Goal: Task Accomplishment & Management: Use online tool/utility

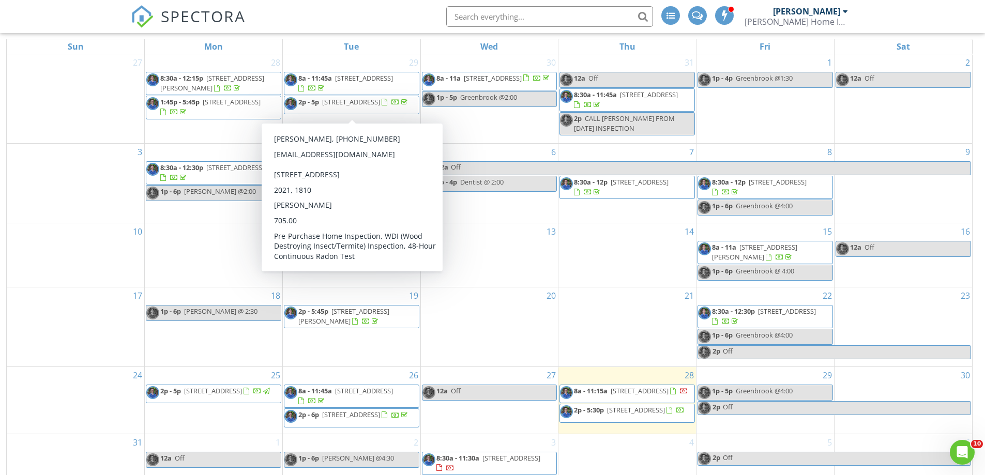
scroll to position [138, 0]
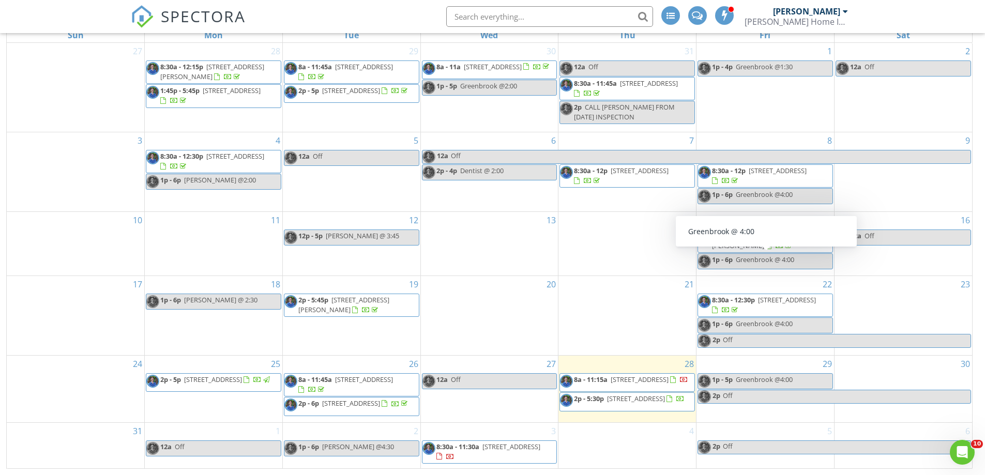
click at [653, 408] on span "2p - 5:30p 242 Cir City Wy, Pittsboro 27312" at bounding box center [622, 402] width 125 height 16
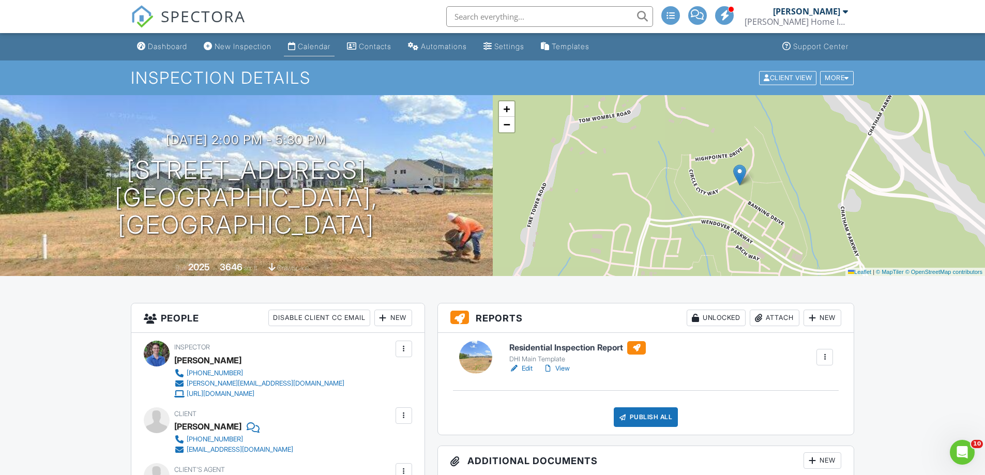
click at [326, 44] on div "Calendar" at bounding box center [314, 46] width 33 height 9
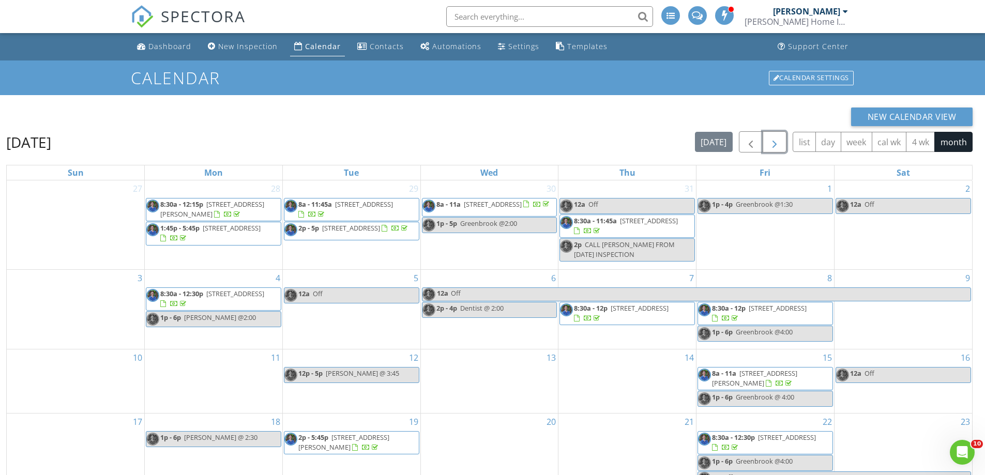
click at [775, 146] on span "button" at bounding box center [774, 142] width 12 height 12
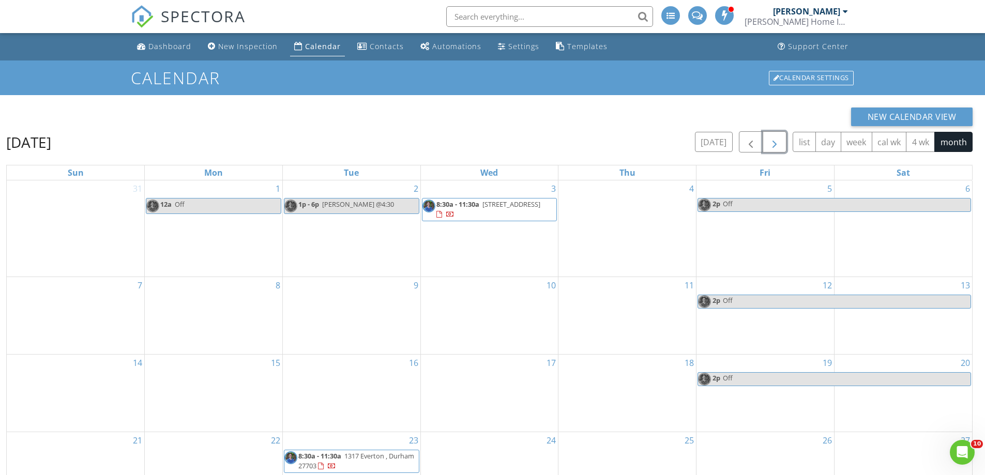
click at [327, 285] on div "9" at bounding box center [352, 315] width 138 height 77
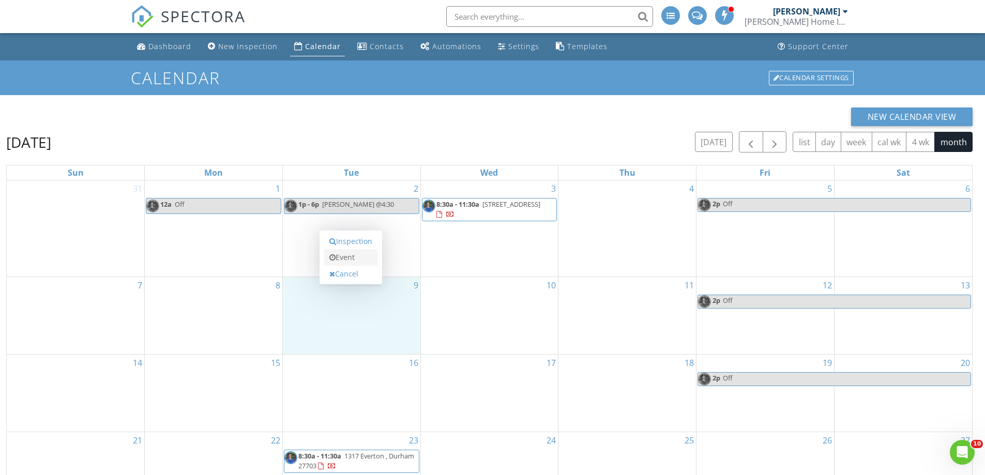
click at [346, 255] on link "Event" at bounding box center [350, 257] width 53 height 17
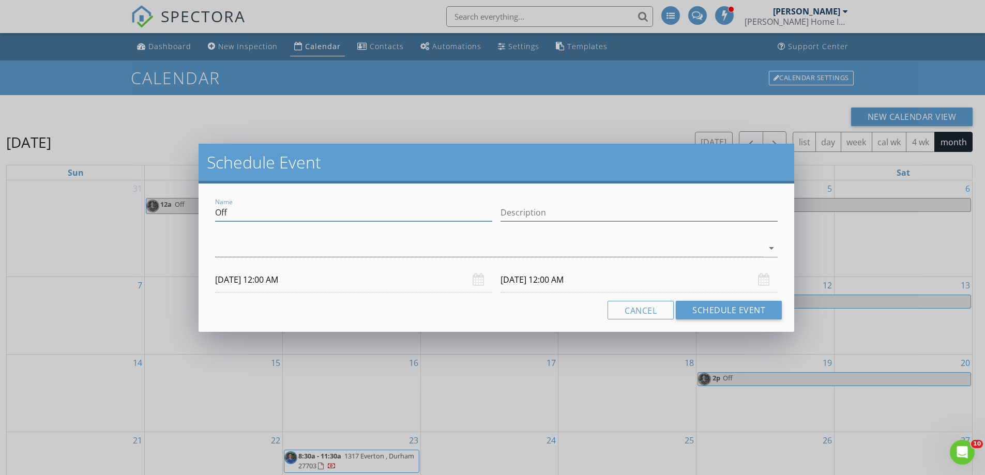
drag, startPoint x: 241, startPoint y: 214, endPoint x: 209, endPoint y: 214, distance: 32.1
click at [209, 214] on div "Name Off Description arrow_drop_down 09/09/2025 12:00 AM 09/10/2025 12:00 AM Ca…" at bounding box center [497, 258] width 596 height 148
type input "Cleaners"
click at [571, 278] on input "09/10/2025 12:00 AM" at bounding box center [638, 279] width 277 height 25
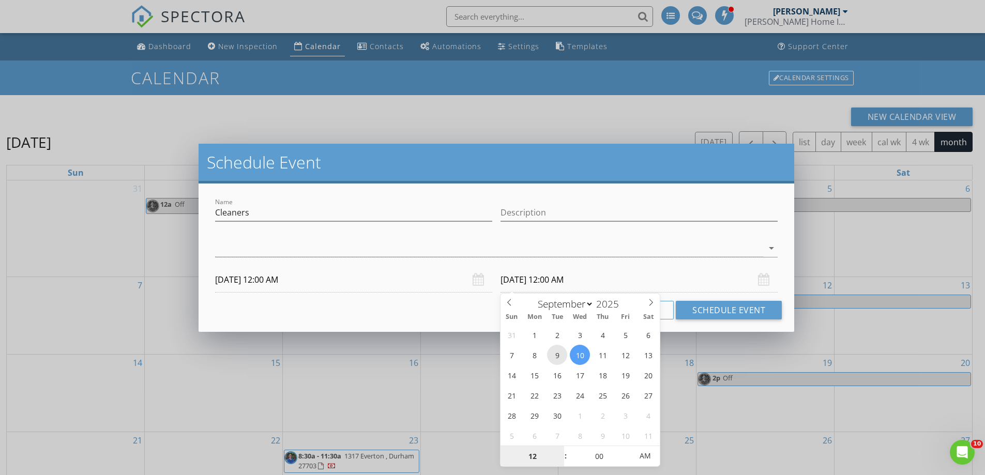
type input "09/09/2025 12:00 AM"
click at [252, 213] on input "Cleaners" at bounding box center [353, 212] width 277 height 17
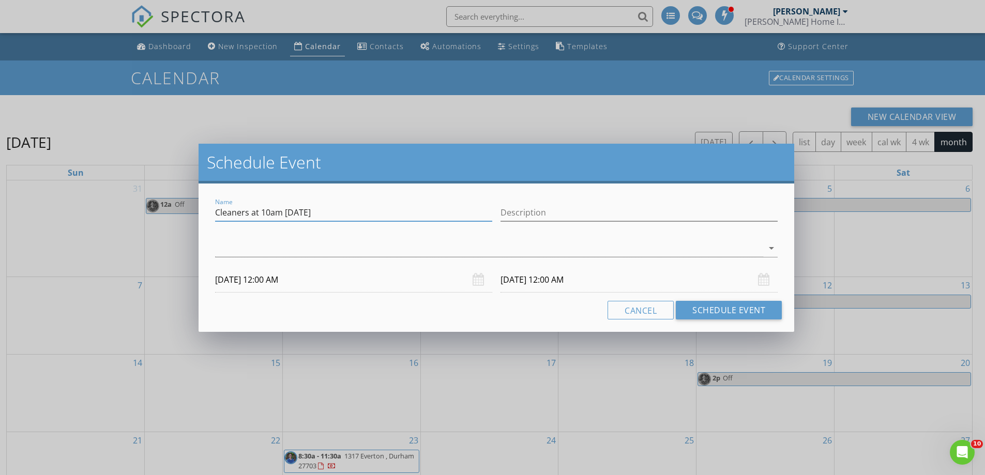
drag, startPoint x: 333, startPoint y: 214, endPoint x: 223, endPoint y: 209, distance: 110.2
click at [208, 211] on div "Name Cleaners at 10am on Tuesday Description check_box_outline_blank Rick Doher…" at bounding box center [497, 258] width 596 height 148
type input "Cleaners at 10am on Tuesday"
click at [726, 308] on button "Schedule Event" at bounding box center [729, 310] width 106 height 19
click at [226, 247] on div at bounding box center [489, 248] width 548 height 17
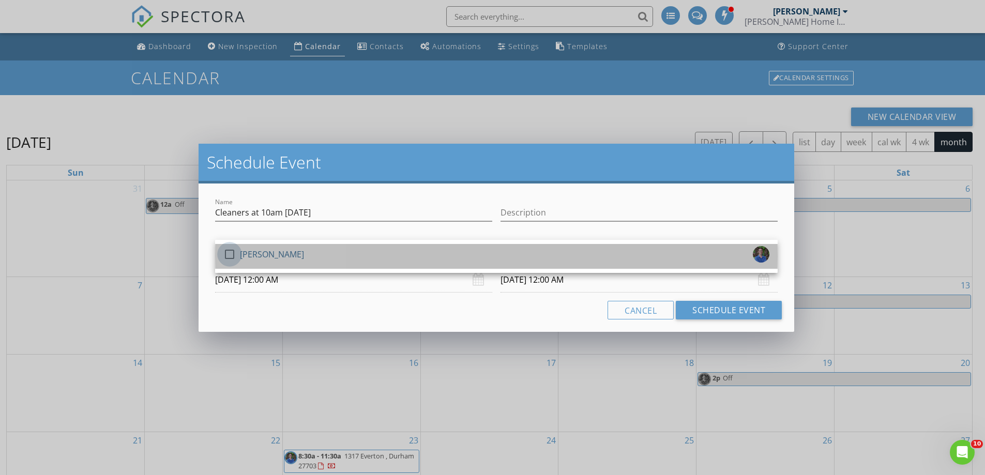
click at [226, 251] on div at bounding box center [230, 255] width 18 height 18
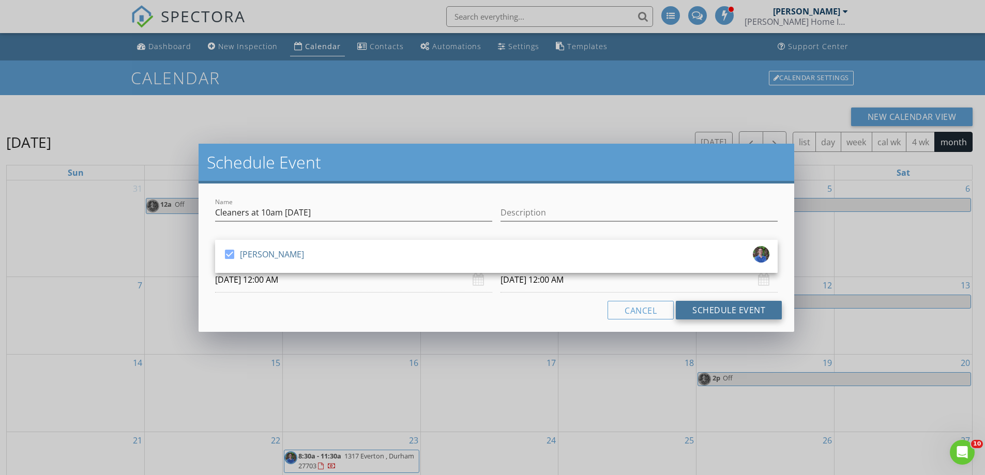
click at [725, 312] on button "Schedule Event" at bounding box center [729, 310] width 106 height 19
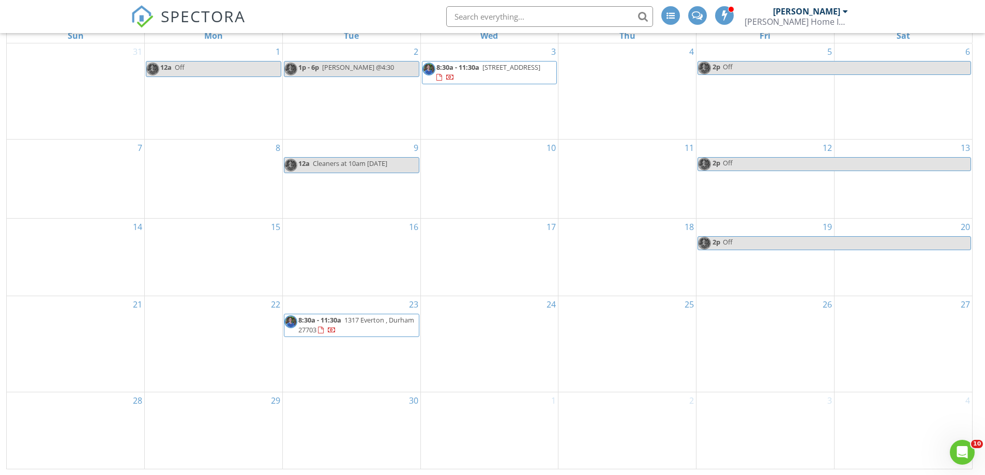
scroll to position [138, 0]
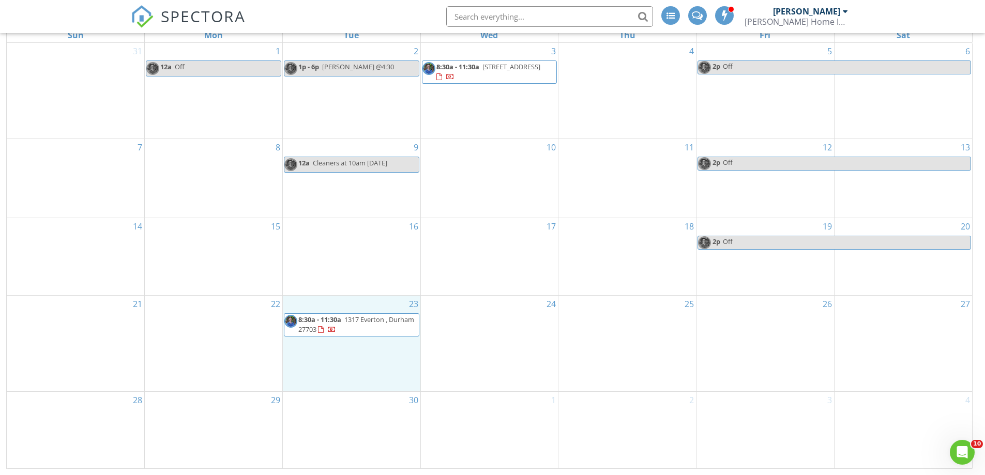
click at [326, 303] on div "23 8:30a - 11:30a 1317 Everton , Durham 27703" at bounding box center [352, 344] width 138 height 96
click at [345, 272] on link "Event" at bounding box center [350, 276] width 53 height 17
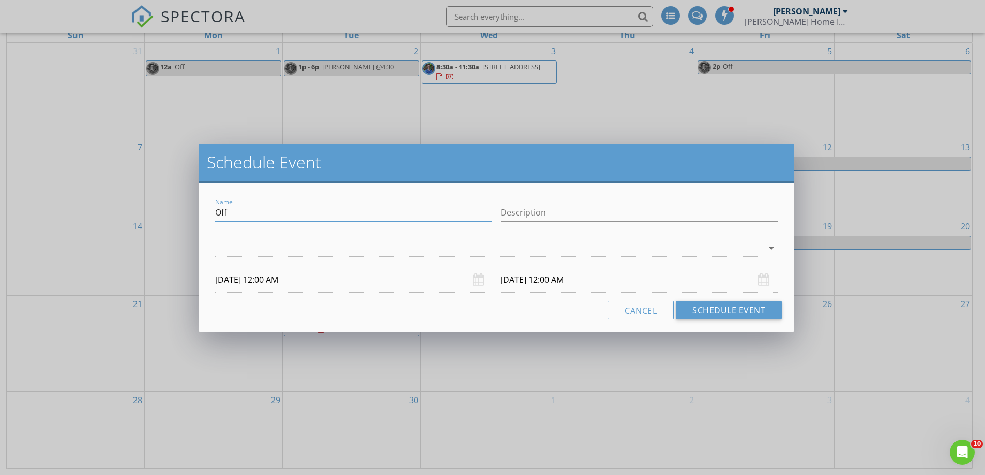
drag, startPoint x: 235, startPoint y: 210, endPoint x: 187, endPoint y: 207, distance: 48.2
click at [187, 207] on div "Schedule Event Name Off Description arrow_drop_down 09/23/2025 12:00 AM 09/24/2…" at bounding box center [492, 237] width 985 height 475
paste input "Cleaners at 10am on Tuesday"
type input "Cleaners at 10am on Tuesday"
click at [223, 249] on div at bounding box center [489, 248] width 548 height 17
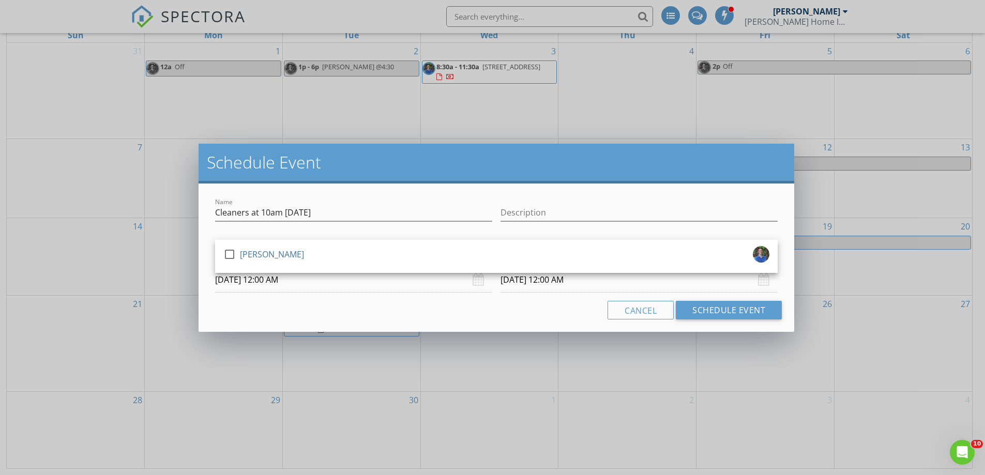
click at [223, 249] on div at bounding box center [230, 255] width 18 height 18
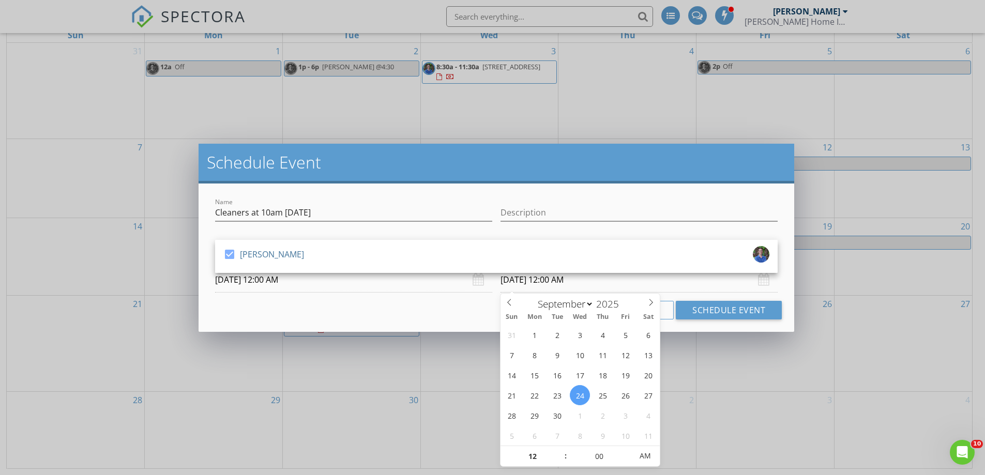
click at [556, 283] on input "09/24/2025 12:00 AM" at bounding box center [638, 279] width 277 height 25
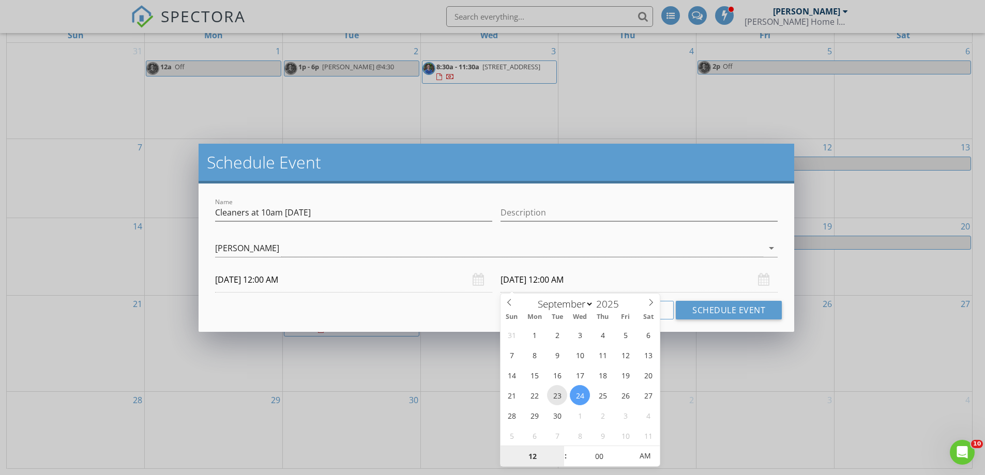
type input "09/23/2025 12:00 AM"
click at [717, 308] on button "Schedule Event" at bounding box center [729, 310] width 106 height 19
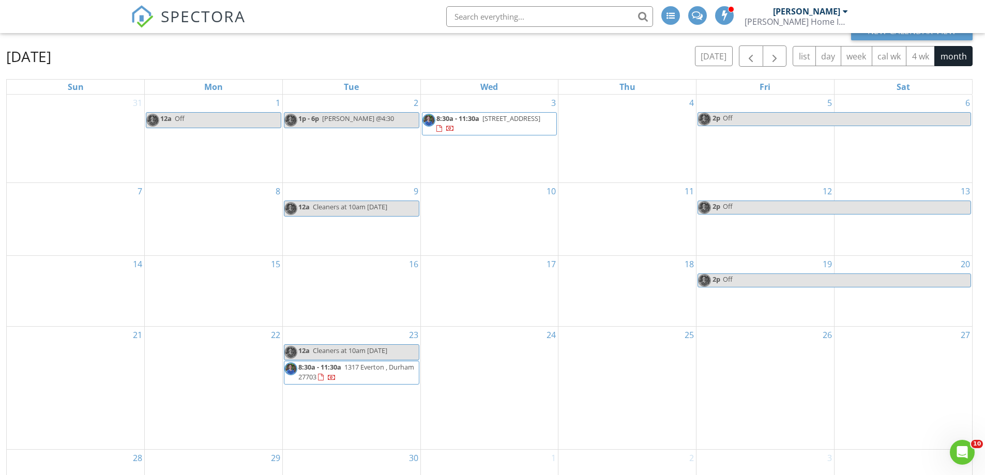
scroll to position [0, 0]
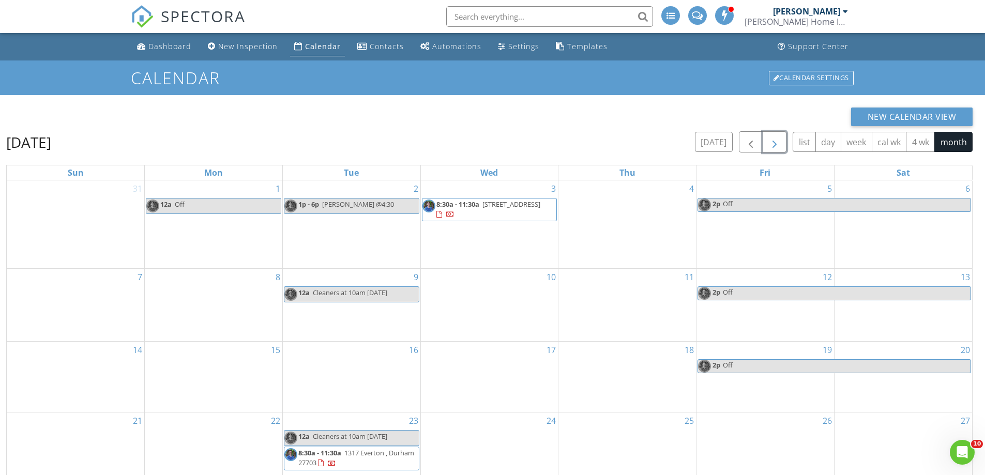
click at [778, 141] on span "button" at bounding box center [774, 142] width 12 height 12
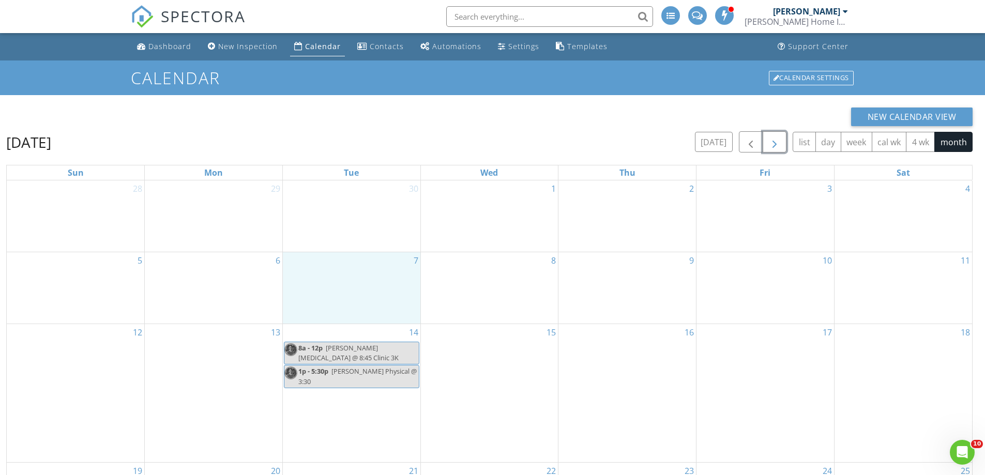
click at [307, 265] on div "7" at bounding box center [352, 287] width 138 height 71
click at [340, 237] on link "Event" at bounding box center [350, 238] width 53 height 17
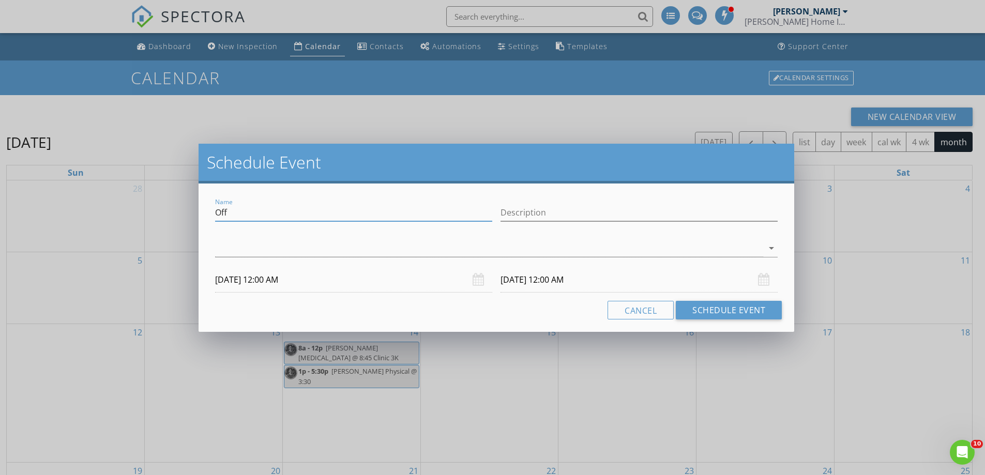
drag, startPoint x: 240, startPoint y: 215, endPoint x: 203, endPoint y: 212, distance: 37.3
click at [203, 212] on div "Name Off Description arrow_drop_down 10/07/2025 12:00 AM 10/08/2025 12:00 AM Ca…" at bounding box center [497, 258] width 596 height 148
paste input "Cleaners at 10am on Tuesday"
type input "Cleaners at 10am on Tuesday"
click at [241, 248] on div at bounding box center [489, 248] width 548 height 17
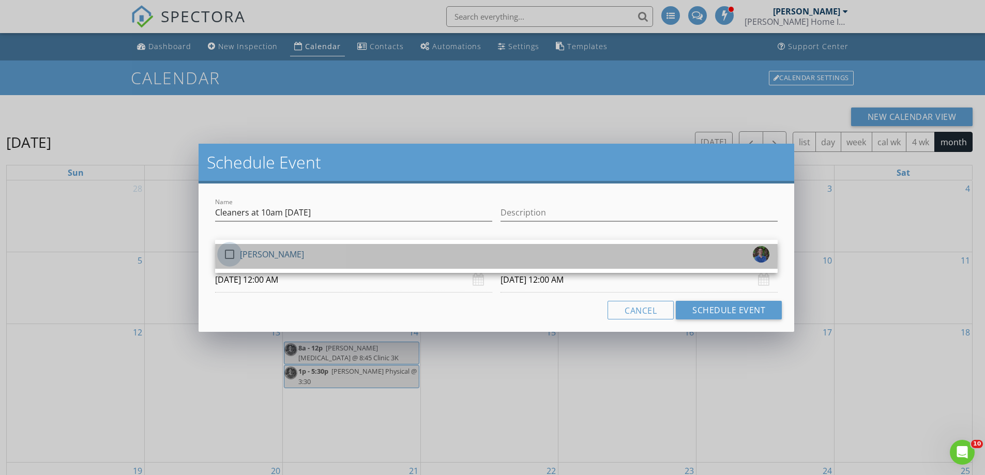
click at [229, 250] on div at bounding box center [230, 255] width 18 height 18
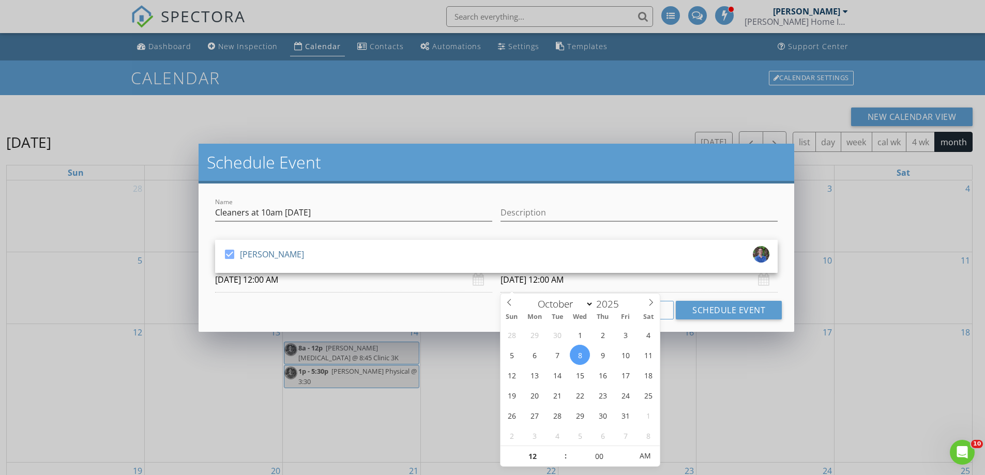
click at [547, 281] on input "10/08/2025 12:00 AM" at bounding box center [638, 279] width 277 height 25
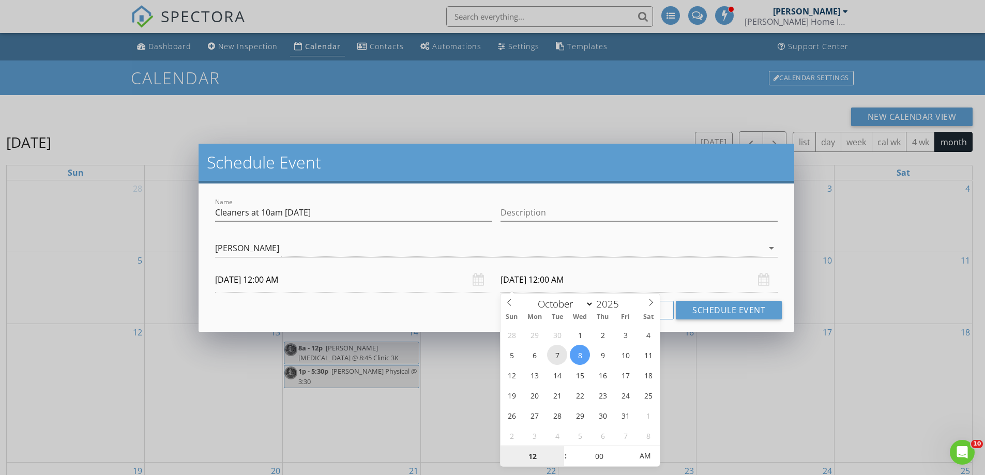
type input "10/07/2025 12:00 AM"
click at [719, 306] on button "Schedule Event" at bounding box center [729, 310] width 106 height 19
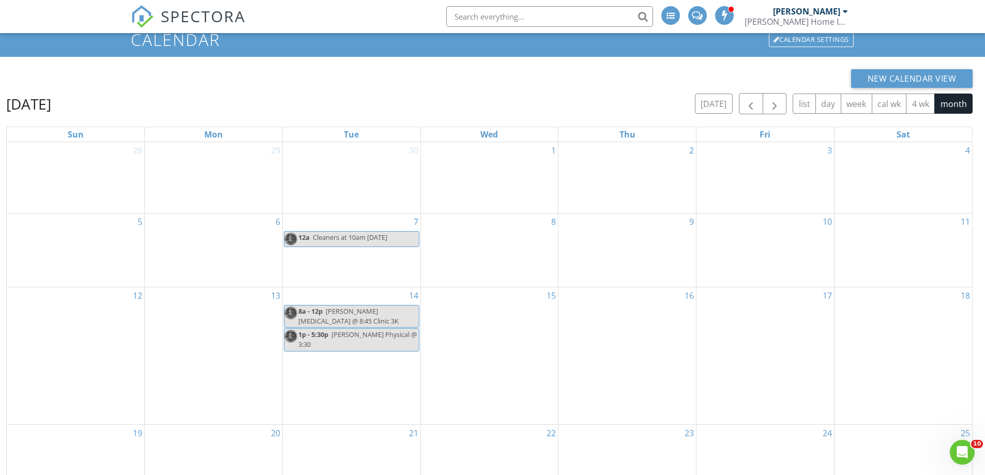
scroll to position [103, 0]
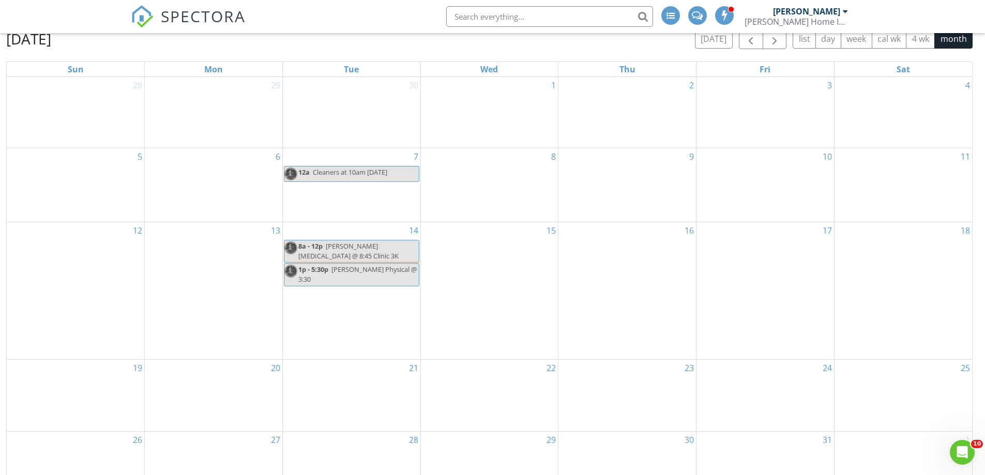
click at [332, 362] on div "21" at bounding box center [352, 395] width 138 height 71
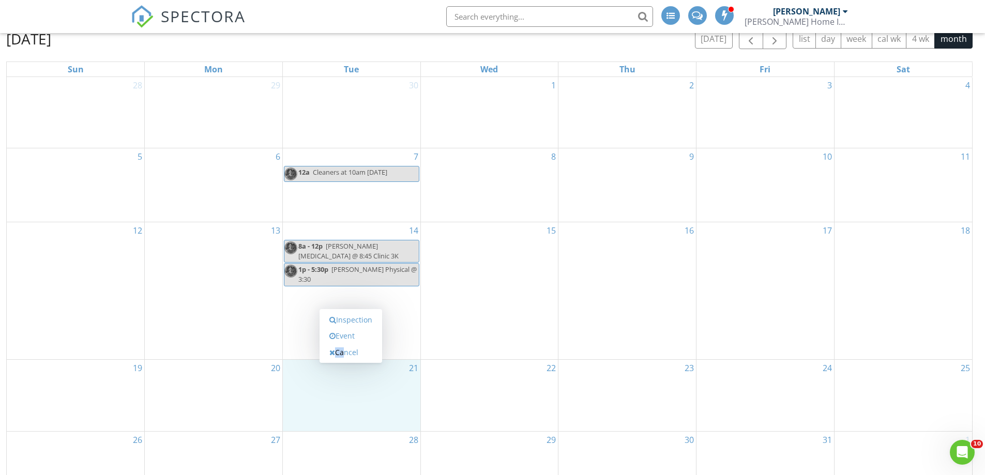
click at [332, 362] on div "Inspection Event Cancel" at bounding box center [350, 336] width 63 height 54
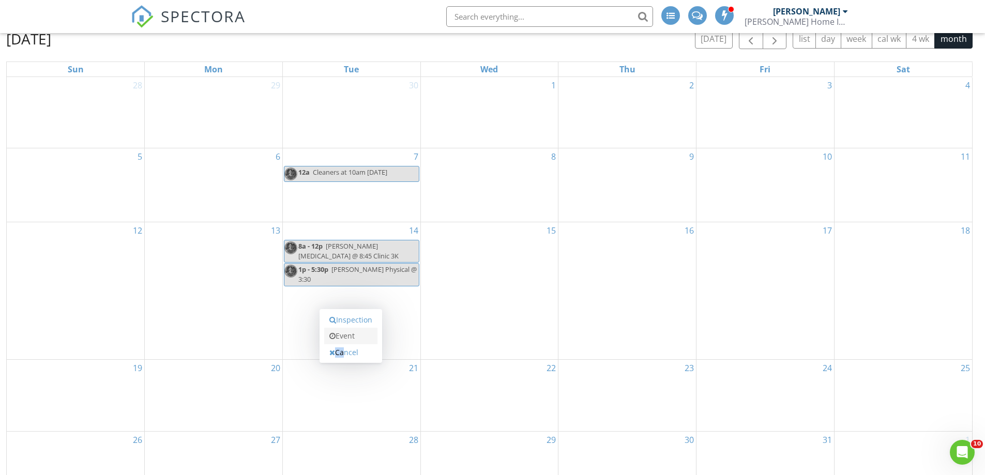
click at [339, 336] on link "Event" at bounding box center [350, 336] width 53 height 17
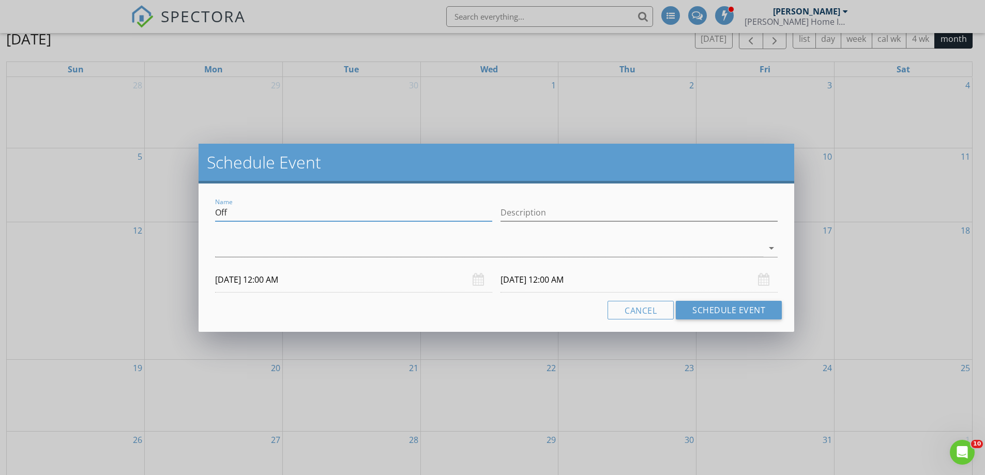
drag, startPoint x: 229, startPoint y: 208, endPoint x: 211, endPoint y: 208, distance: 17.1
click at [211, 208] on div "Name Off" at bounding box center [353, 214] width 285 height 36
paste input "Cleaners at 10am on Tuesday"
type input "Cleaners at 10am on Tuesday"
click at [223, 251] on div at bounding box center [489, 248] width 548 height 17
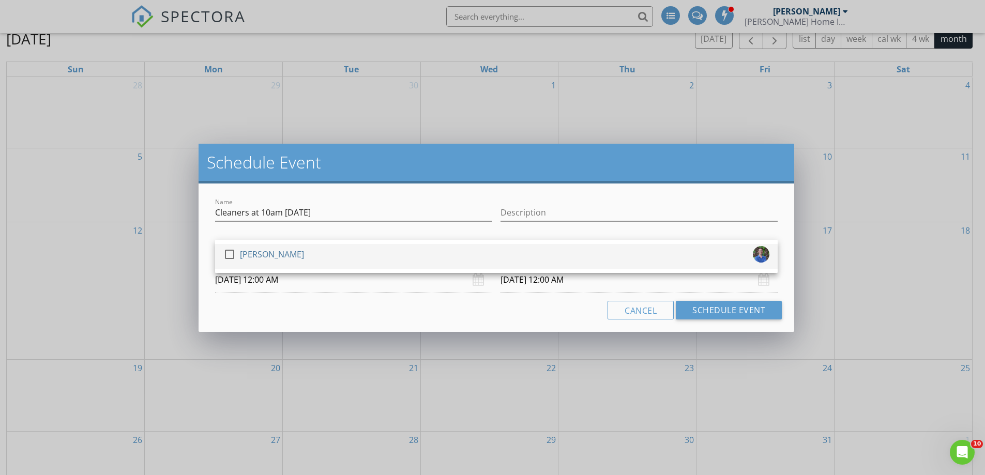
click at [223, 252] on div at bounding box center [230, 255] width 18 height 18
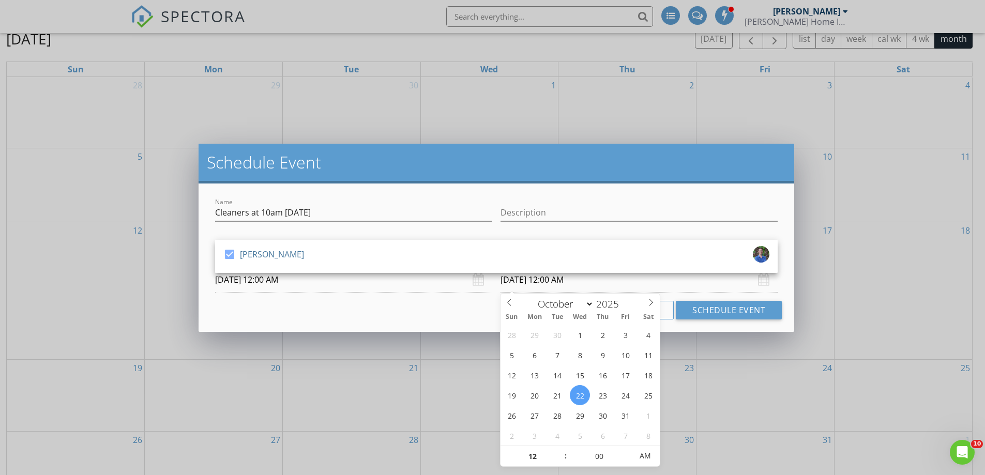
click at [545, 283] on input "10/22/2025 12:00 AM" at bounding box center [638, 279] width 277 height 25
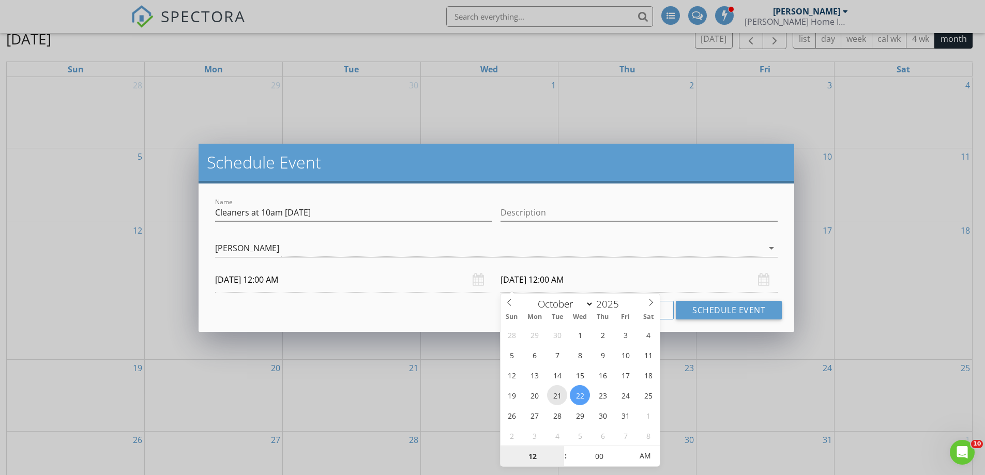
type input "10/21/2025 12:00 AM"
click at [724, 312] on button "Schedule Event" at bounding box center [729, 310] width 106 height 19
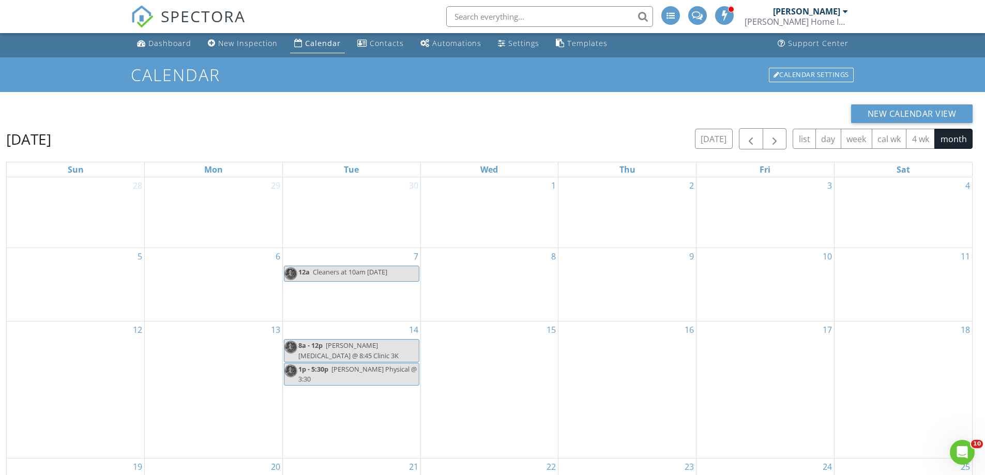
scroll to position [0, 0]
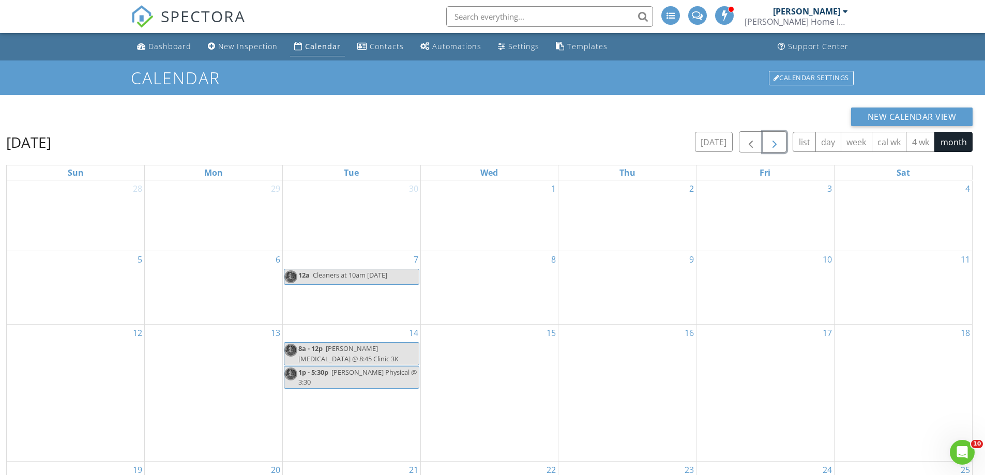
click at [774, 142] on span "button" at bounding box center [774, 142] width 12 height 12
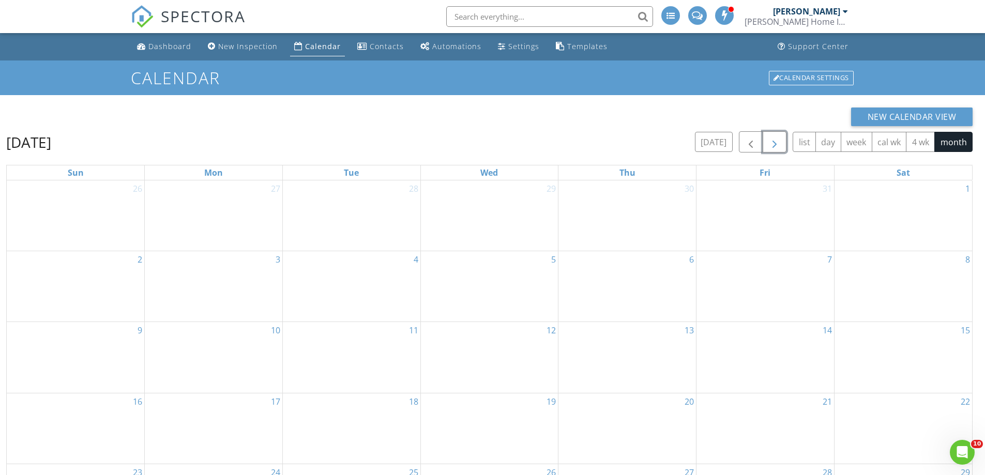
click at [306, 266] on div "4" at bounding box center [352, 286] width 138 height 71
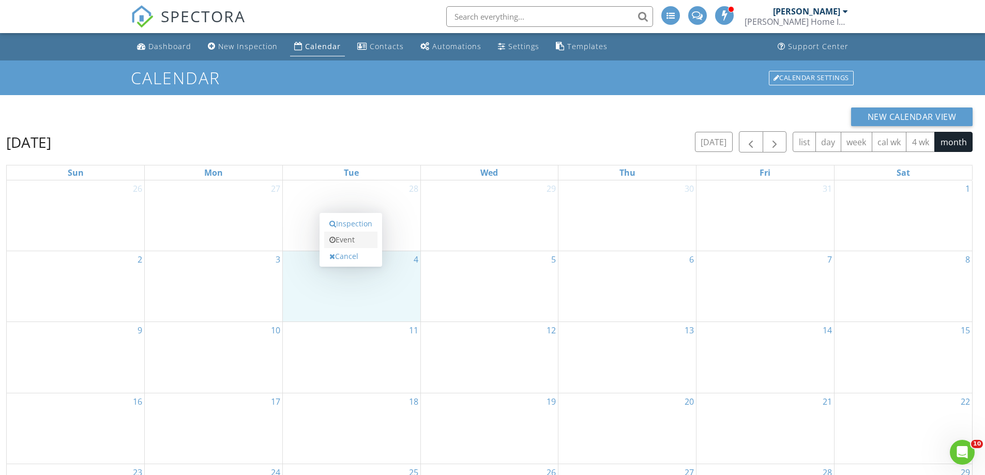
click at [335, 239] on icon at bounding box center [332, 239] width 6 height 7
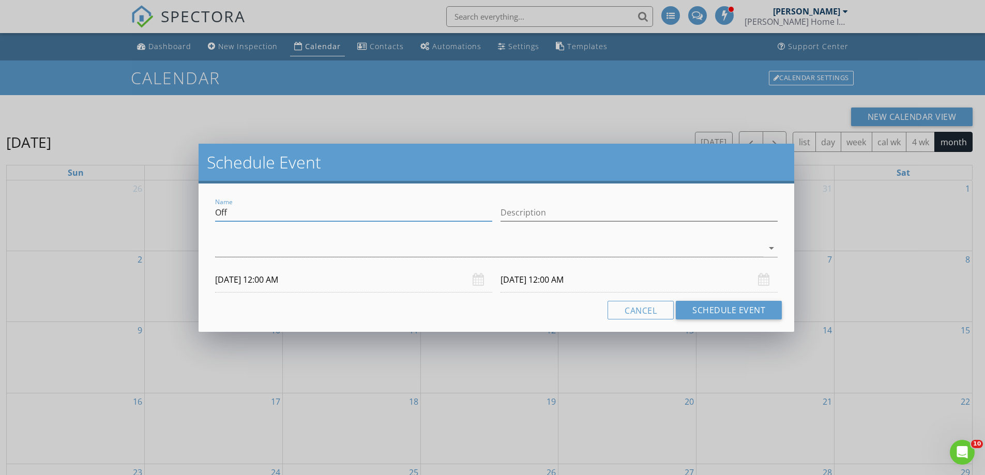
drag, startPoint x: 229, startPoint y: 211, endPoint x: 200, endPoint y: 209, distance: 29.0
click at [200, 209] on div "Name Off Description arrow_drop_down 11/04/2025 12:00 AM 11/05/2025 12:00 AM Ca…" at bounding box center [497, 258] width 596 height 148
paste input "Cleaners at 10am on Tuesday"
type input "Cleaners at 10am on Tuesday"
click at [229, 251] on div at bounding box center [489, 248] width 548 height 17
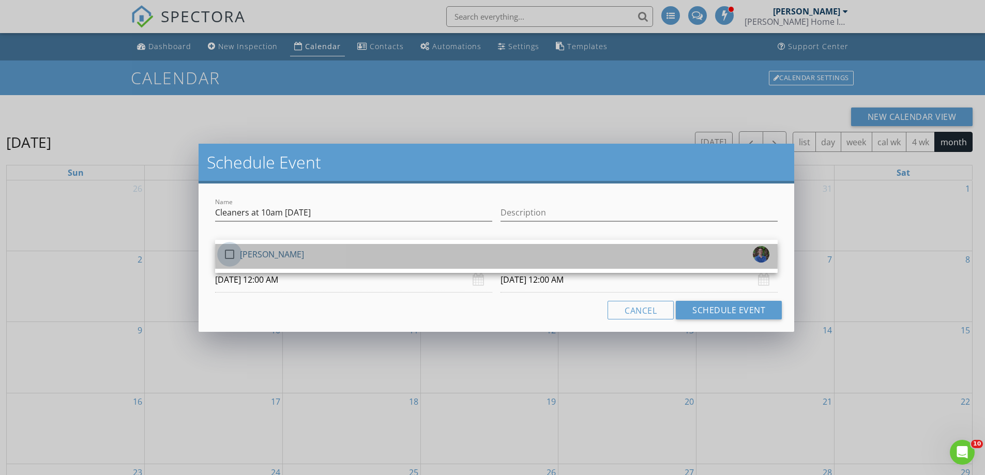
click at [227, 251] on div at bounding box center [230, 255] width 18 height 18
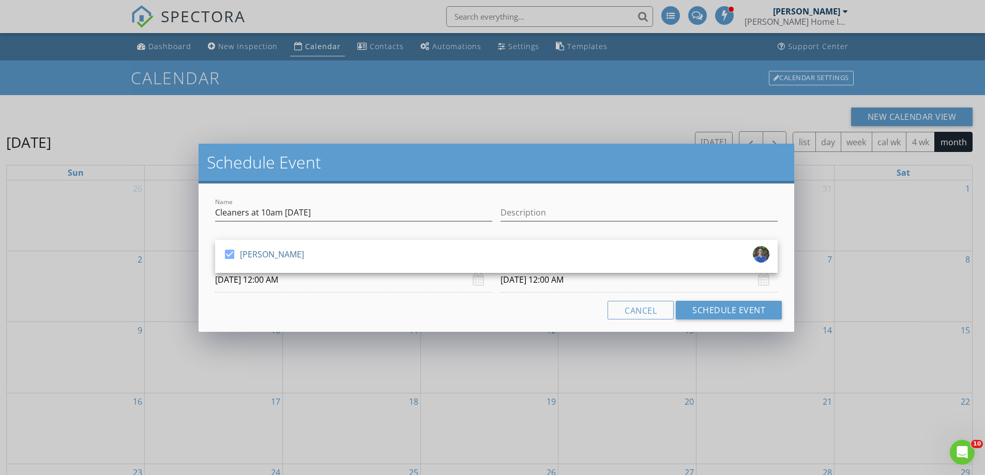
click at [448, 287] on input "11/04/2025 12:00 AM" at bounding box center [353, 279] width 277 height 25
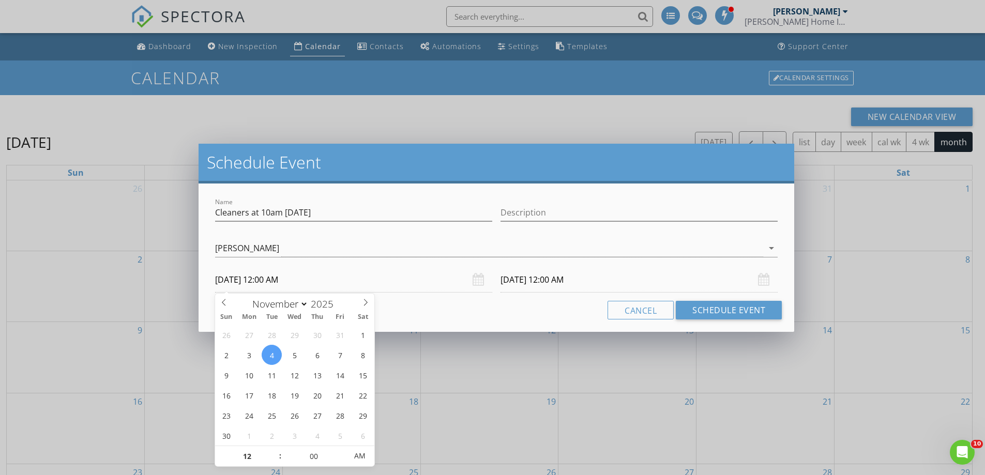
click at [568, 276] on input "11/05/2025 12:00 AM" at bounding box center [638, 279] width 277 height 25
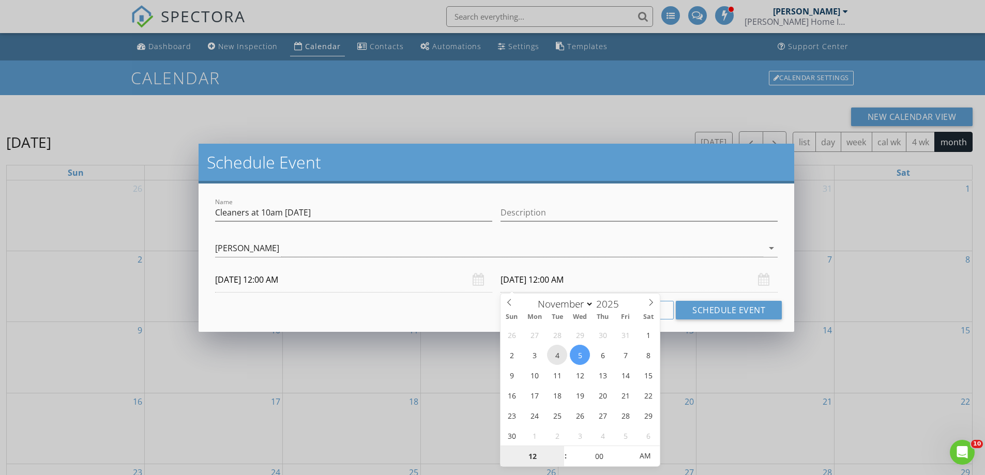
type input "11/04/2025 12:00 AM"
click at [709, 313] on button "Schedule Event" at bounding box center [729, 310] width 106 height 19
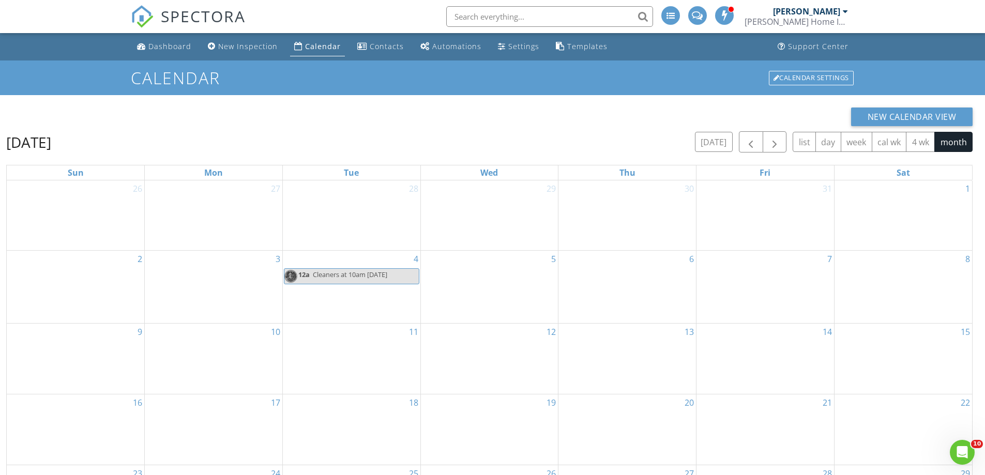
click at [345, 403] on div "18" at bounding box center [352, 429] width 138 height 70
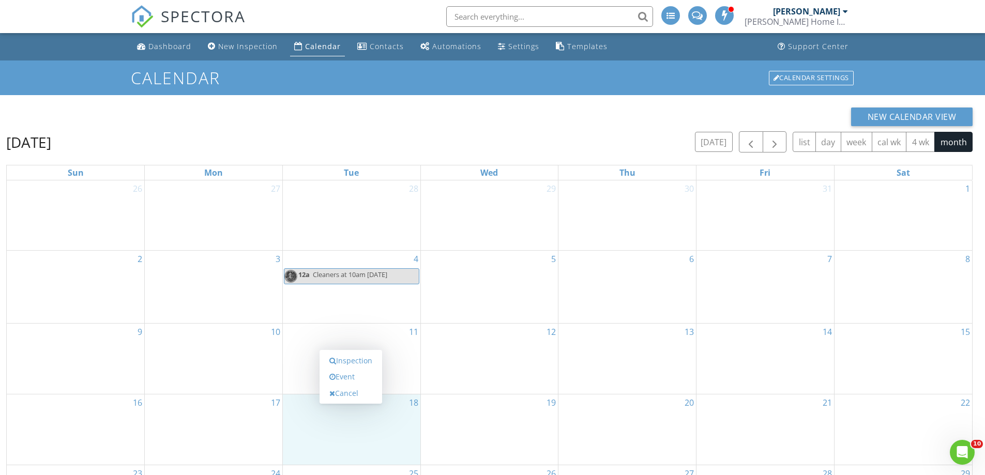
click at [345, 403] on div "Inspection Event Cancel" at bounding box center [350, 377] width 63 height 54
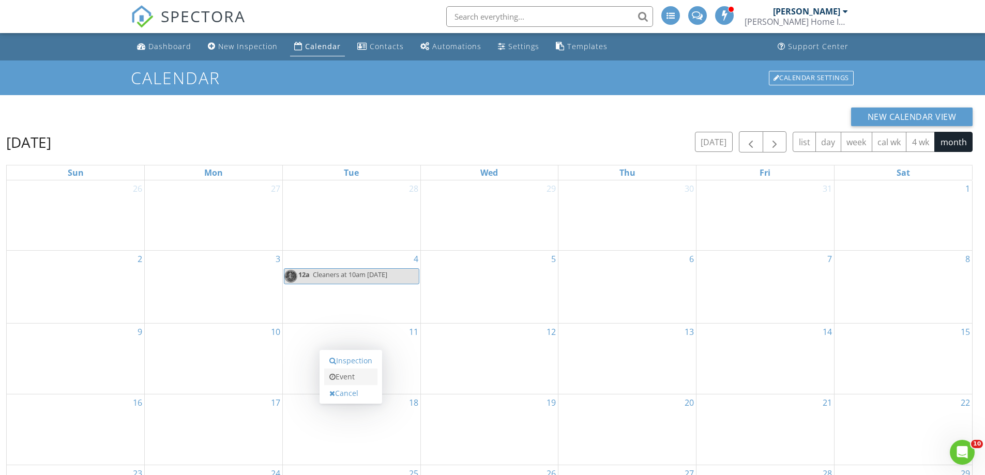
click at [349, 374] on link "Event" at bounding box center [350, 377] width 53 height 17
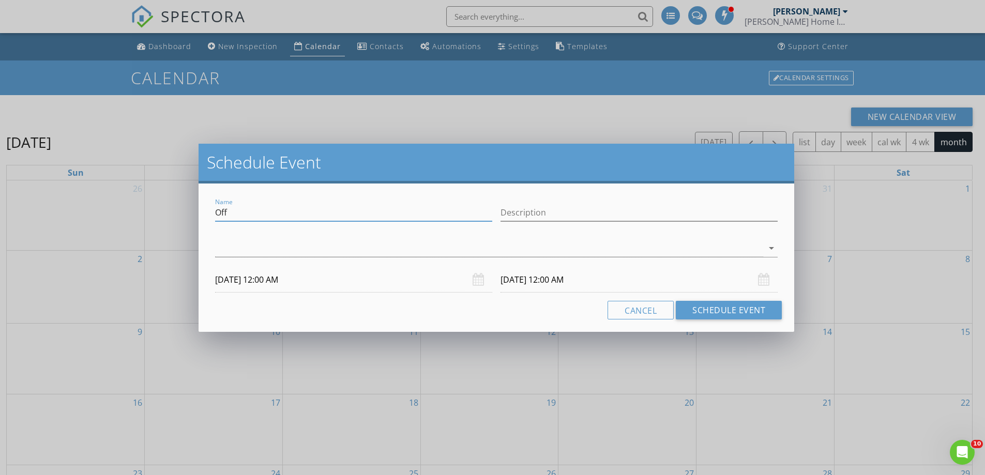
drag, startPoint x: 241, startPoint y: 208, endPoint x: 190, endPoint y: 206, distance: 50.7
click at [190, 206] on div "Schedule Event Name Off Description arrow_drop_down 11/18/2025 12:00 AM 11/19/2…" at bounding box center [492, 237] width 985 height 475
paste input "Cleaners at 10am on Tuesday"
type input "Cleaners at 10am on Tuesday"
click at [230, 252] on div at bounding box center [489, 248] width 548 height 17
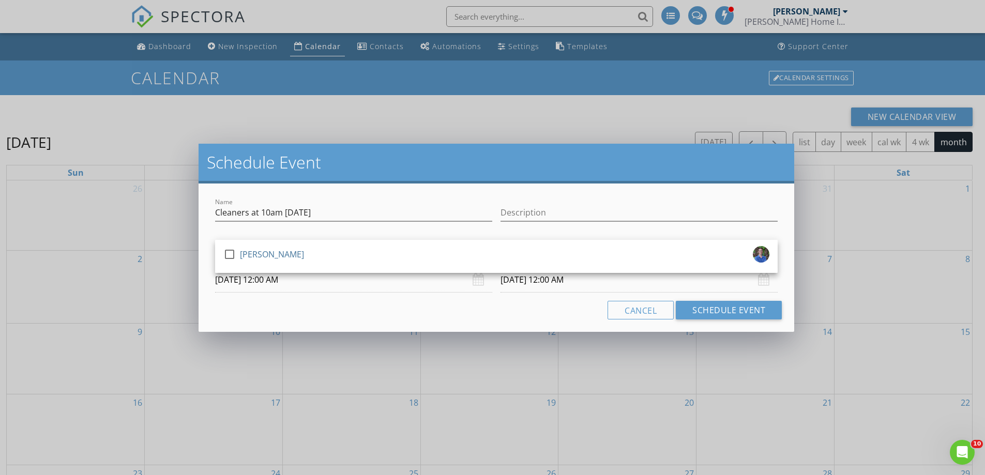
click at [230, 252] on div at bounding box center [230, 255] width 18 height 18
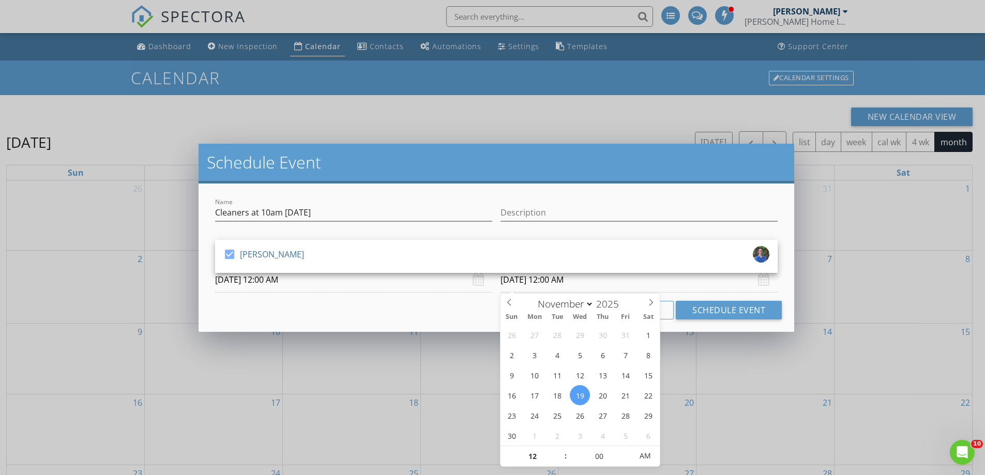
click at [566, 285] on input "11/19/2025 12:00 AM" at bounding box center [638, 279] width 277 height 25
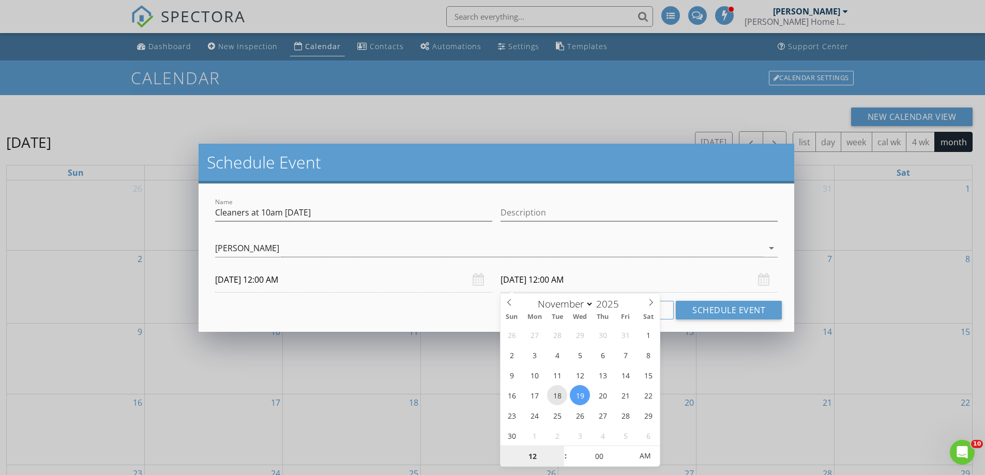
type input "11/18/2025 12:00 AM"
click at [715, 303] on button "Schedule Event" at bounding box center [729, 310] width 106 height 19
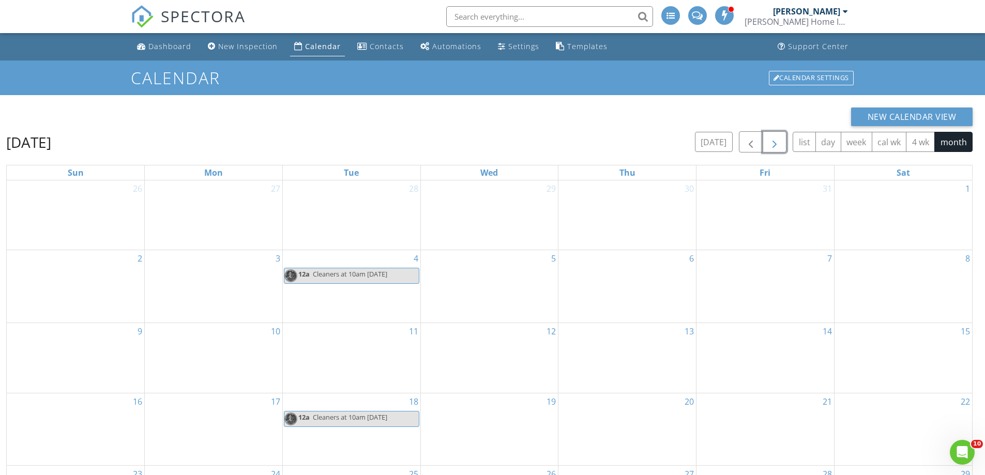
click at [774, 145] on span "button" at bounding box center [774, 142] width 12 height 12
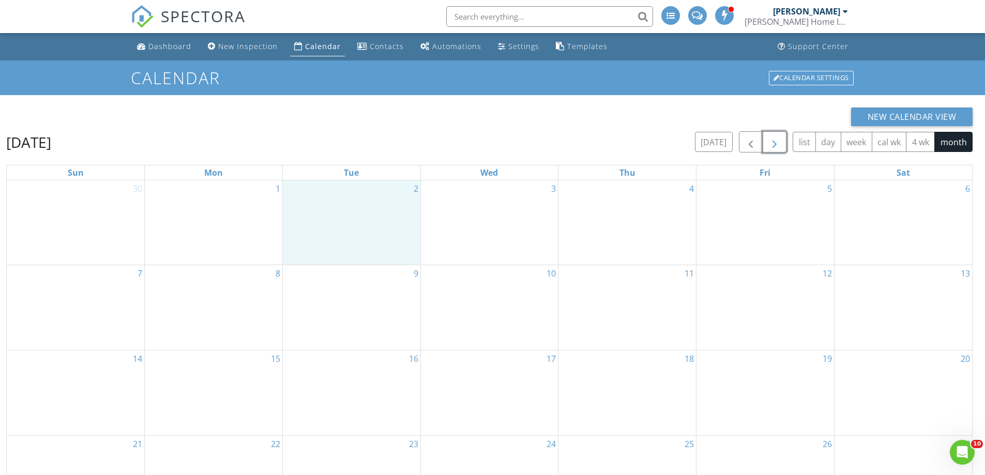
click at [319, 207] on div "2" at bounding box center [352, 222] width 138 height 84
click at [343, 178] on link "Event" at bounding box center [350, 180] width 53 height 17
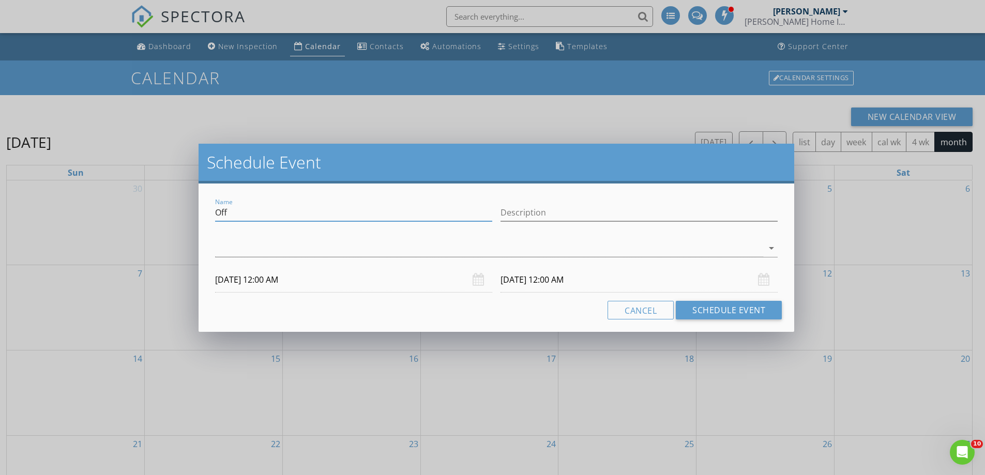
drag, startPoint x: 250, startPoint y: 213, endPoint x: 191, endPoint y: 211, distance: 59.0
click at [191, 211] on div "Schedule Event Name Off Description arrow_drop_down 12/02/2025 12:00 AM 12/03/2…" at bounding box center [492, 237] width 985 height 475
paste input "Cleaners at 10am on Tuesday"
type input "Cleaners at 10am on Tuesday"
click at [224, 248] on div at bounding box center [489, 248] width 548 height 17
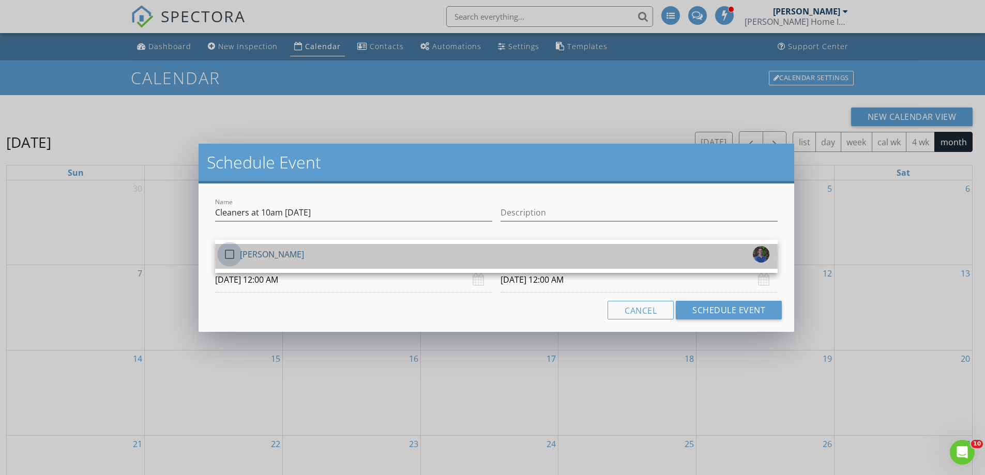
click at [224, 248] on div at bounding box center [230, 255] width 18 height 18
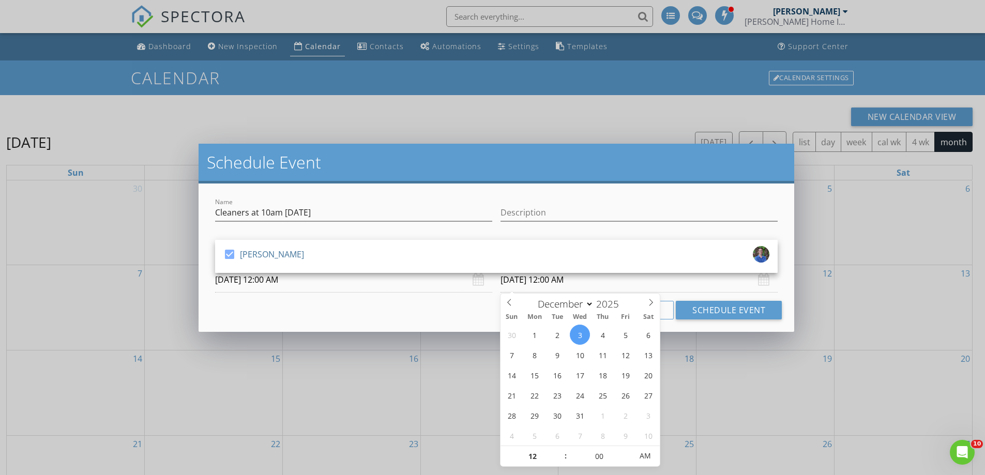
click at [573, 276] on input "12/03/2025 12:00 AM" at bounding box center [638, 279] width 277 height 25
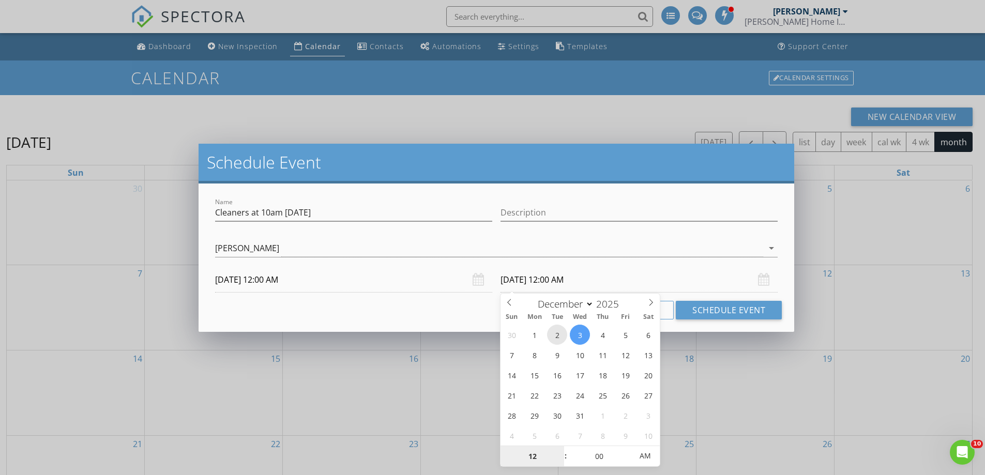
type input "12/02/2025 12:00 AM"
click at [725, 307] on button "Schedule Event" at bounding box center [729, 310] width 106 height 19
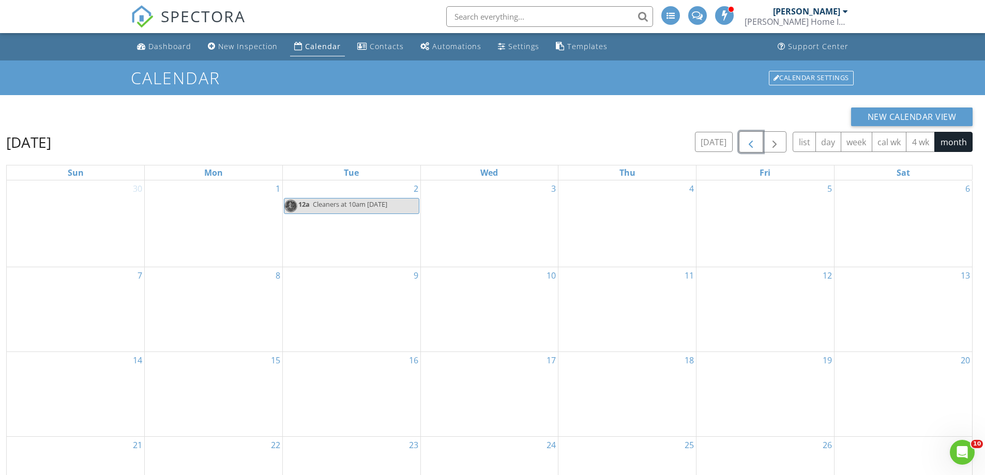
click at [752, 148] on span "button" at bounding box center [750, 142] width 12 height 12
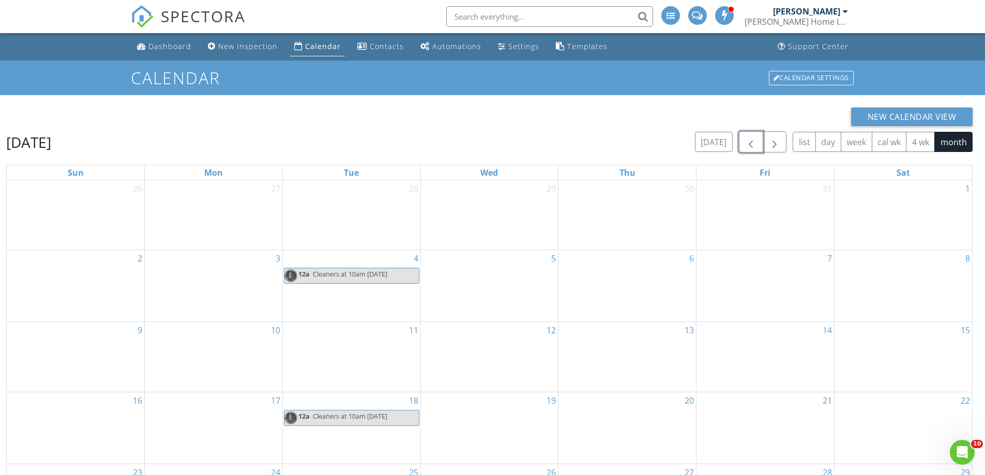
click at [752, 148] on span "button" at bounding box center [750, 142] width 12 height 12
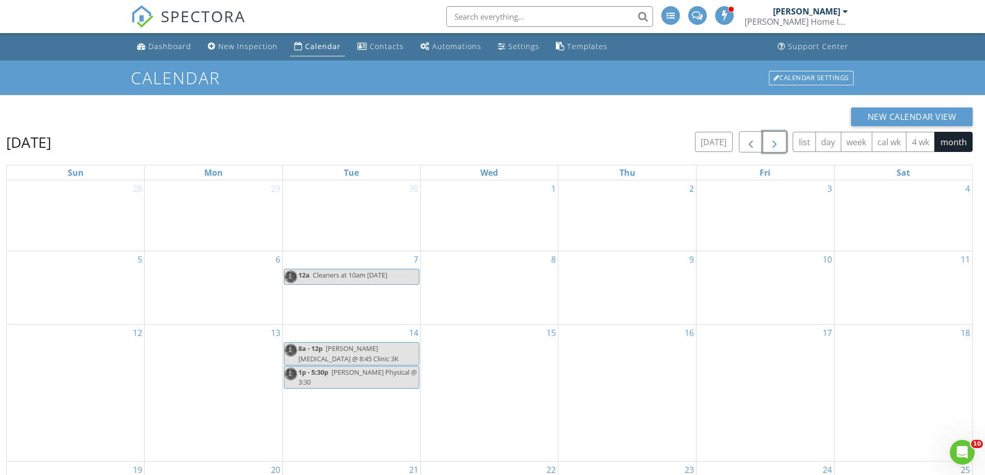
click at [771, 147] on span "button" at bounding box center [774, 142] width 12 height 12
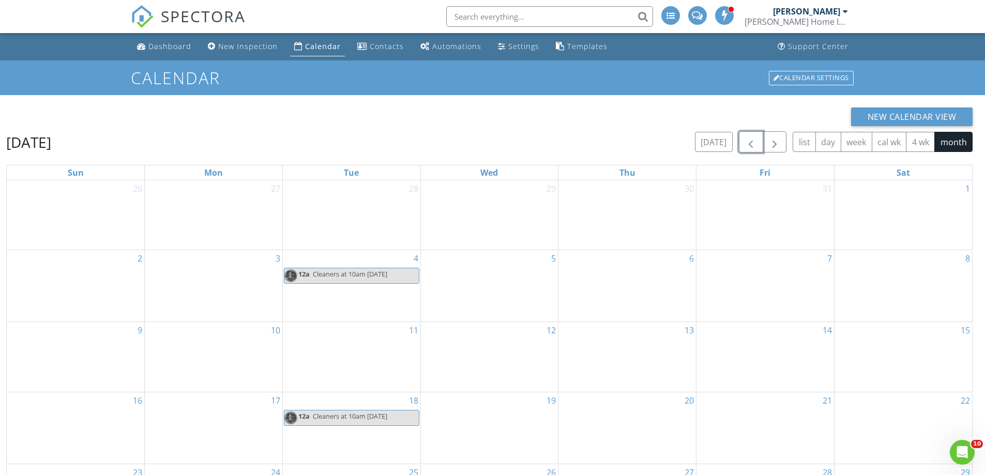
click at [754, 146] on span "button" at bounding box center [750, 142] width 12 height 12
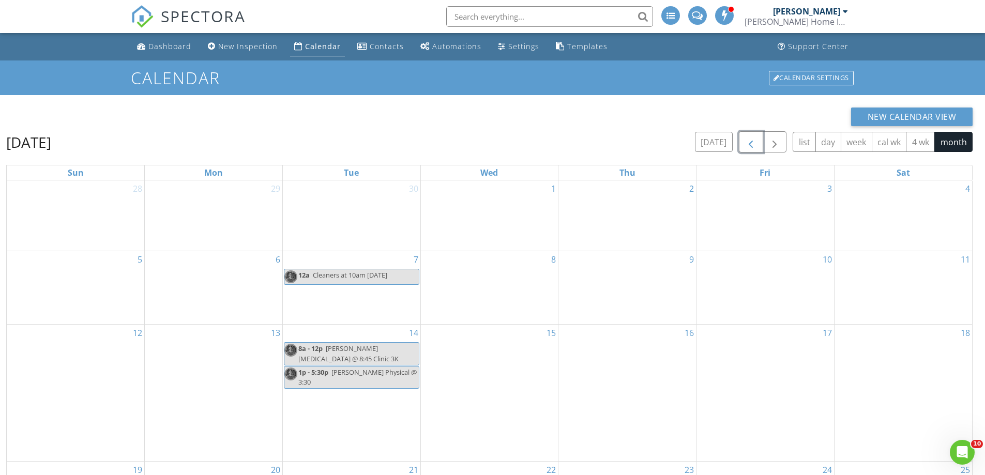
click at [754, 146] on span "button" at bounding box center [750, 142] width 12 height 12
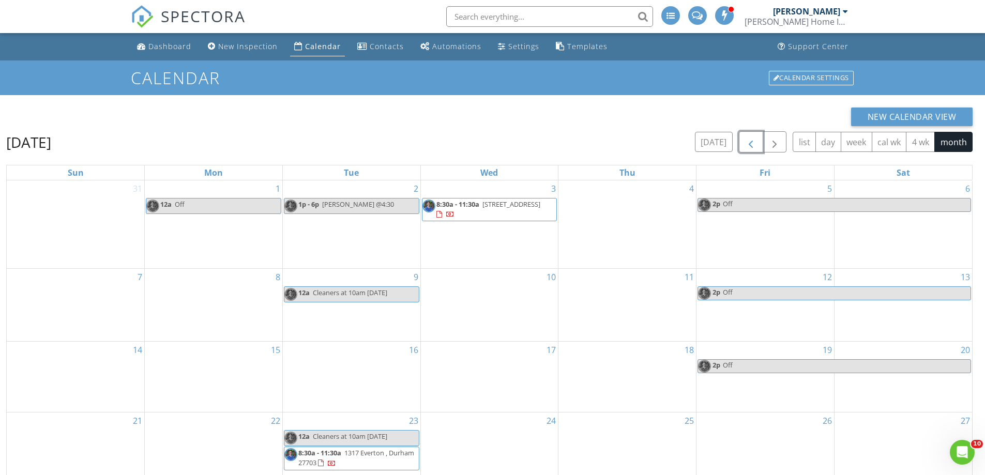
click at [754, 146] on span "button" at bounding box center [750, 142] width 12 height 12
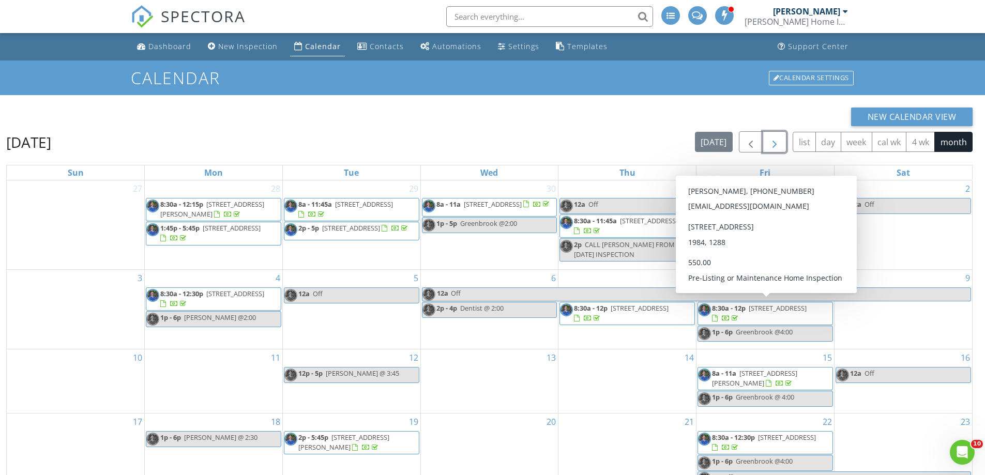
click at [772, 144] on span "button" at bounding box center [774, 142] width 12 height 12
